Goal: Register for event/course

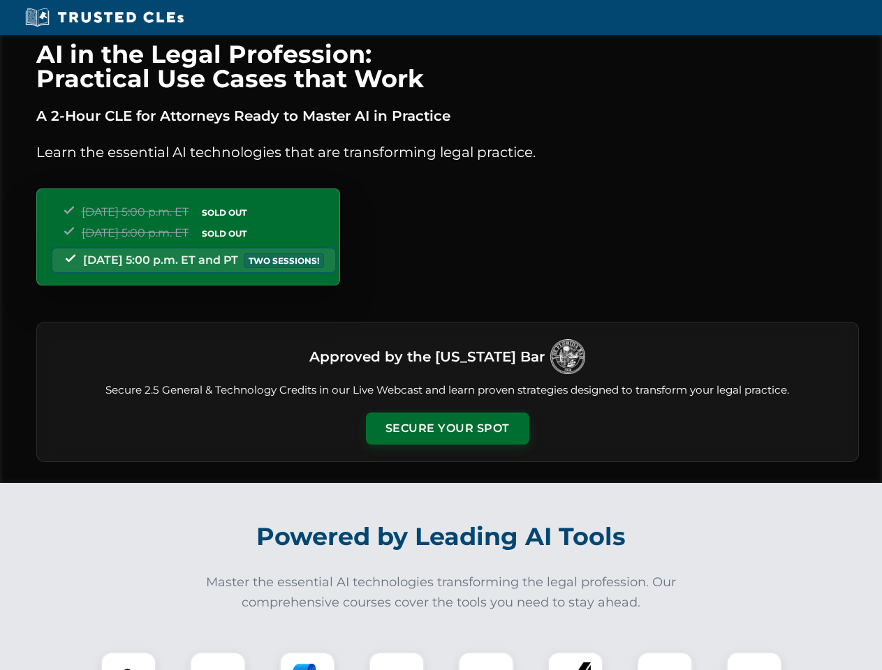
click at [447, 429] on button "Secure Your Spot" at bounding box center [447, 429] width 163 height 32
click at [129, 661] on img at bounding box center [128, 680] width 41 height 41
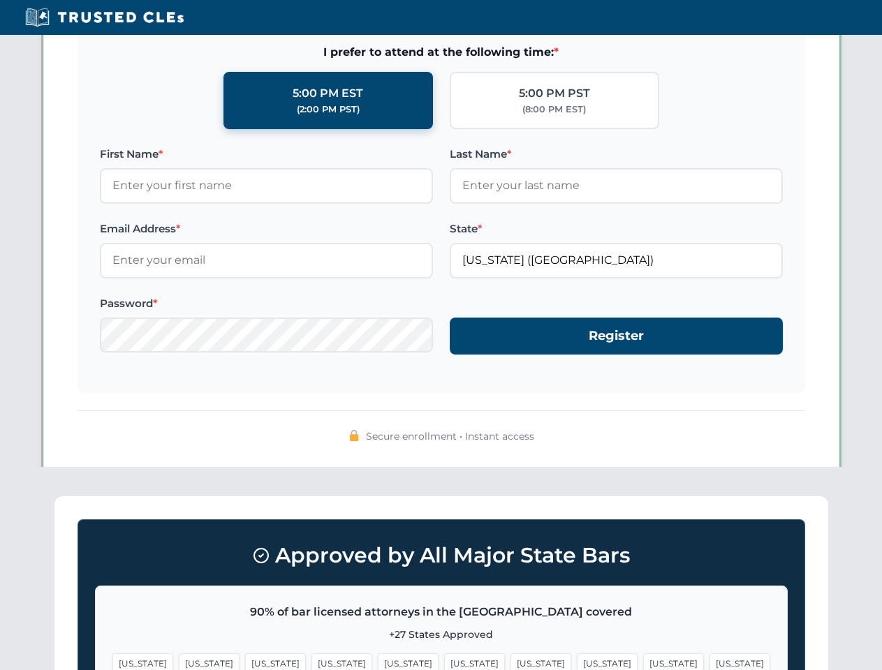
click at [511, 661] on span "[US_STATE]" at bounding box center [541, 664] width 61 height 20
click at [643, 661] on span "[US_STATE]" at bounding box center [673, 664] width 61 height 20
